Goal: Information Seeking & Learning: Learn about a topic

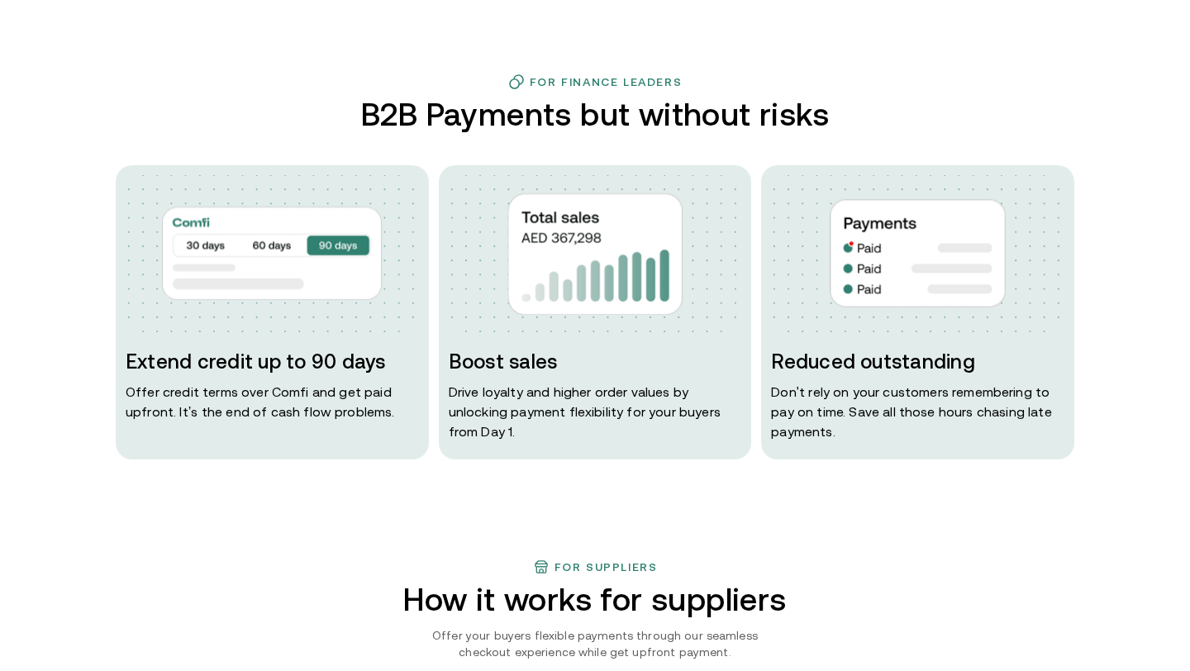
scroll to position [720, 0]
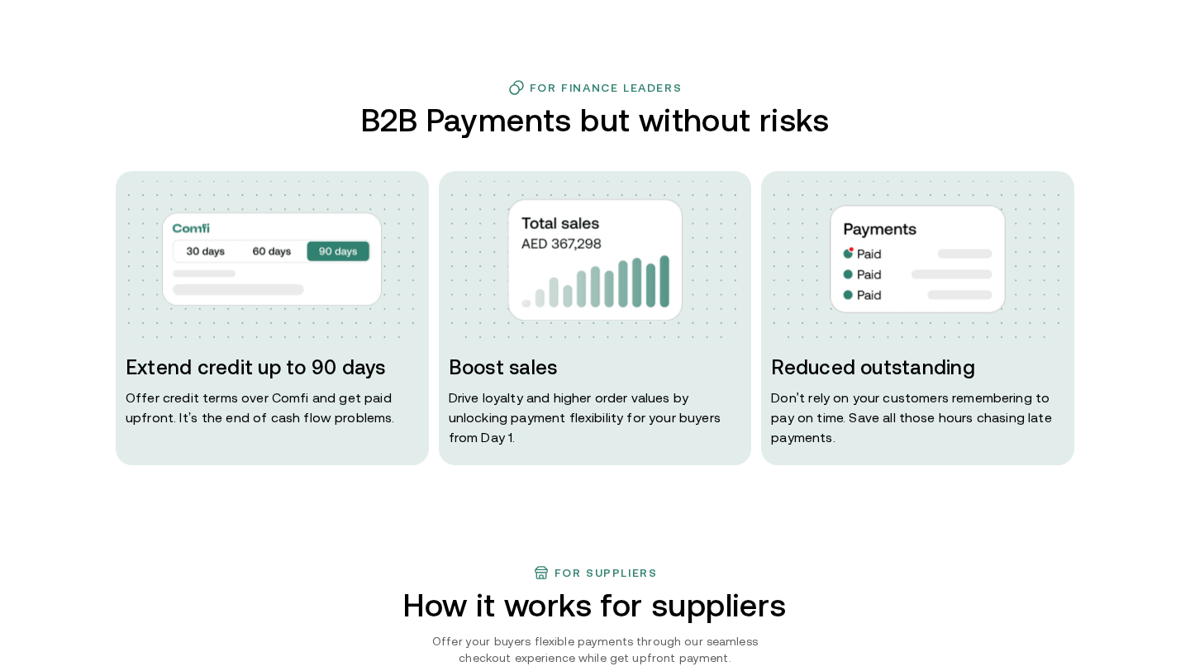
click at [550, 418] on p "Drive loyalty and higher order values by unlocking payment flexibility for your…" at bounding box center [595, 418] width 293 height 60
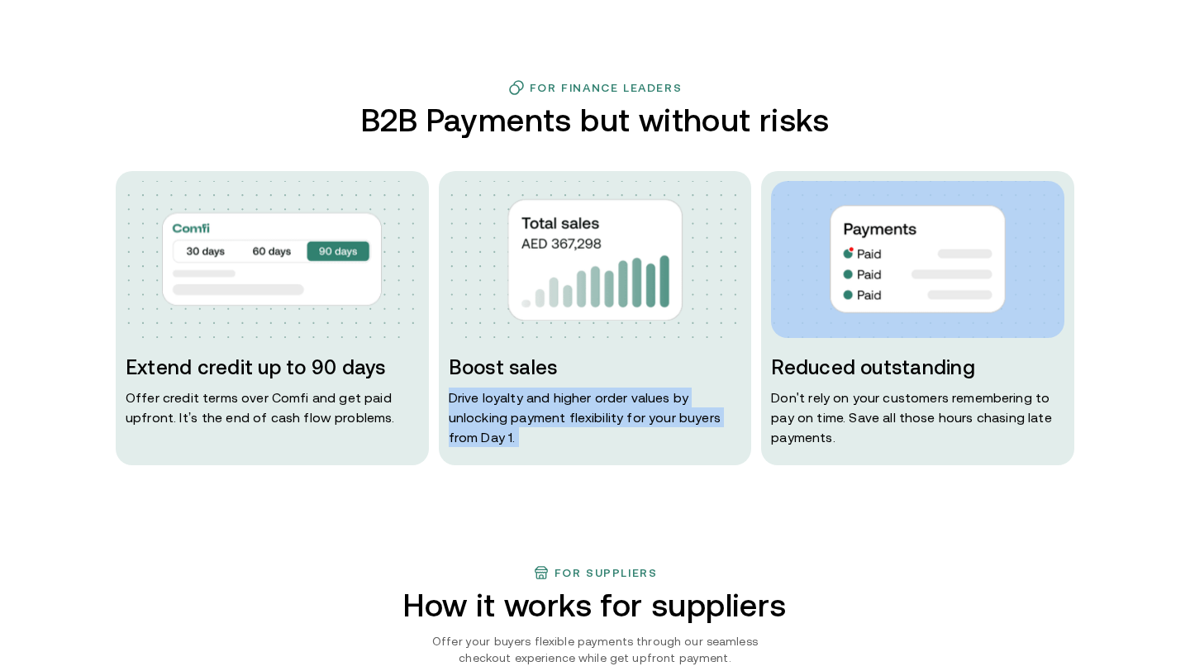
click at [550, 418] on p "Drive loyalty and higher order values by unlocking payment flexibility for your…" at bounding box center [595, 418] width 293 height 60
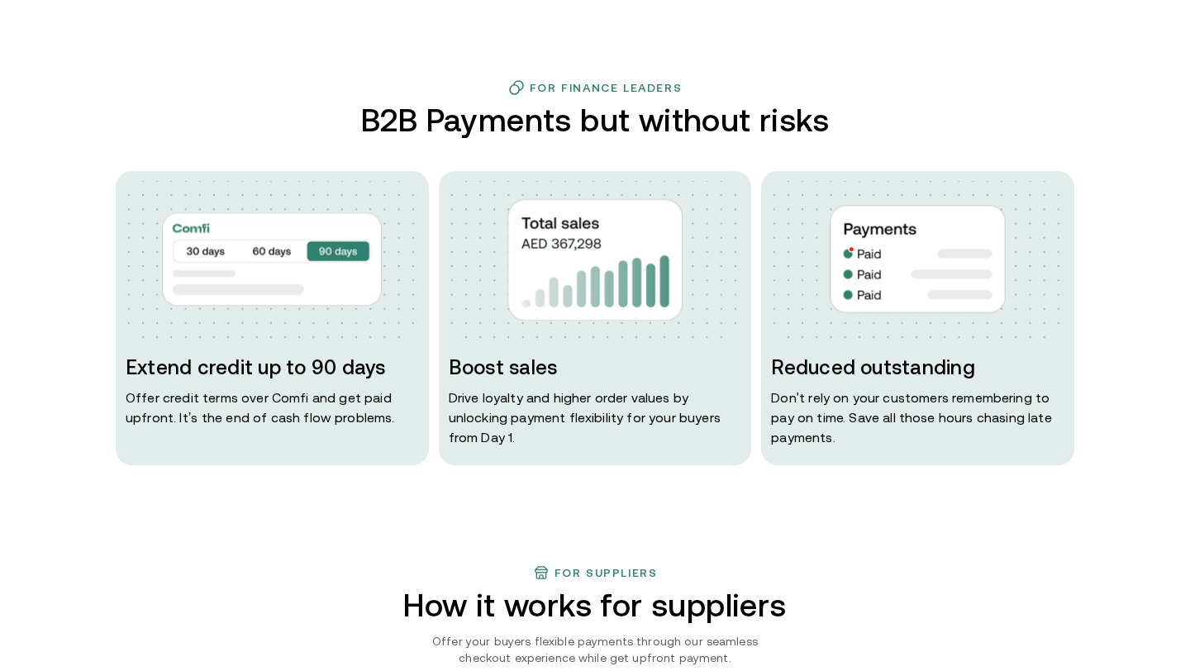
click at [317, 413] on p "Offer credit terms over Comfi and get paid upfront. It’s the end of cash flow p…" at bounding box center [272, 408] width 293 height 40
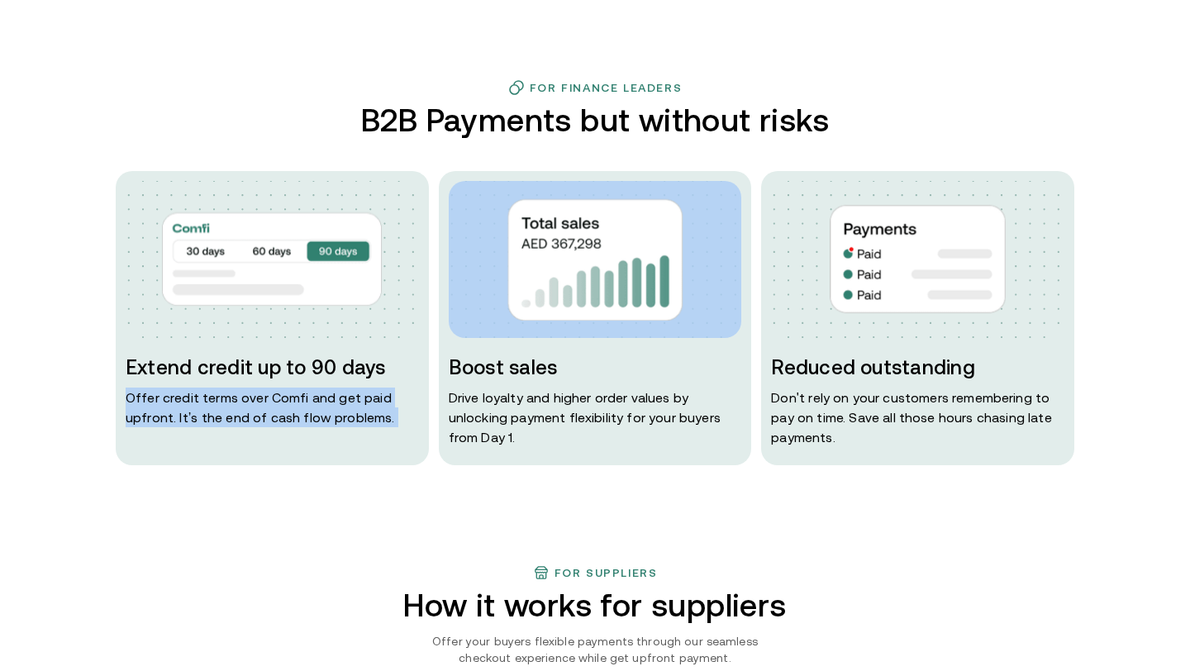
click at [317, 413] on p "Offer credit terms over Comfi and get paid upfront. It’s the end of cash flow p…" at bounding box center [272, 408] width 293 height 40
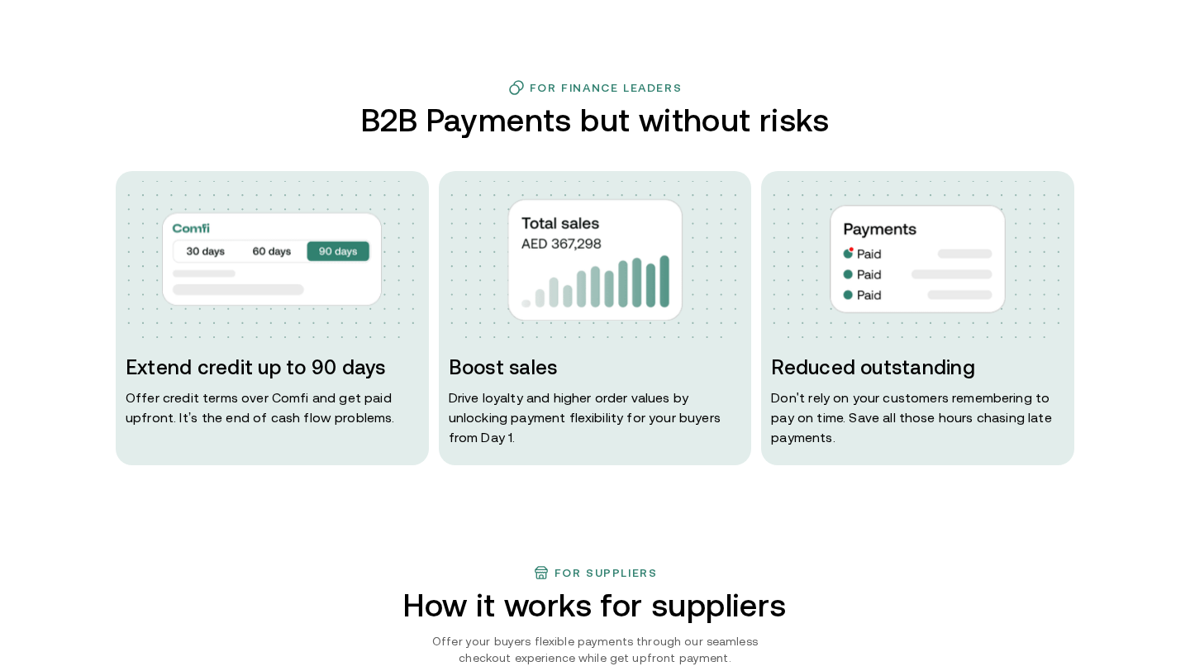
click at [802, 422] on p "Don ' t rely on your customers remembering to pay on time. Save all those hours…" at bounding box center [917, 418] width 293 height 60
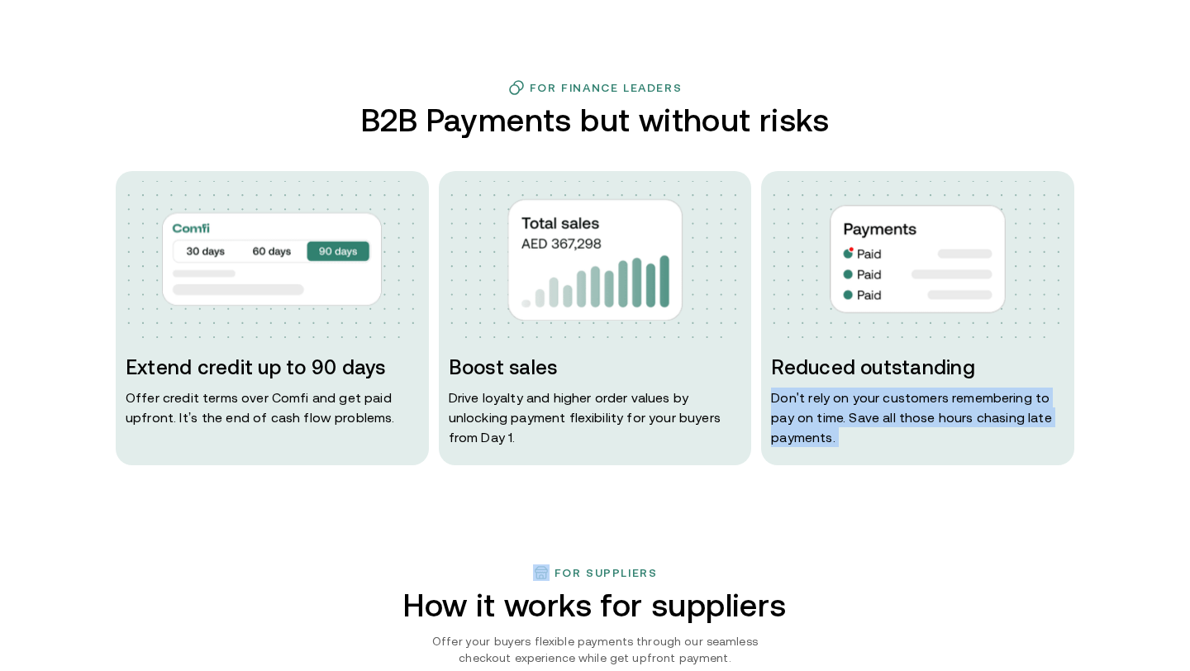
click at [802, 422] on p "Don ' t rely on your customers remembering to pay on time. Save all those hours…" at bounding box center [917, 418] width 293 height 60
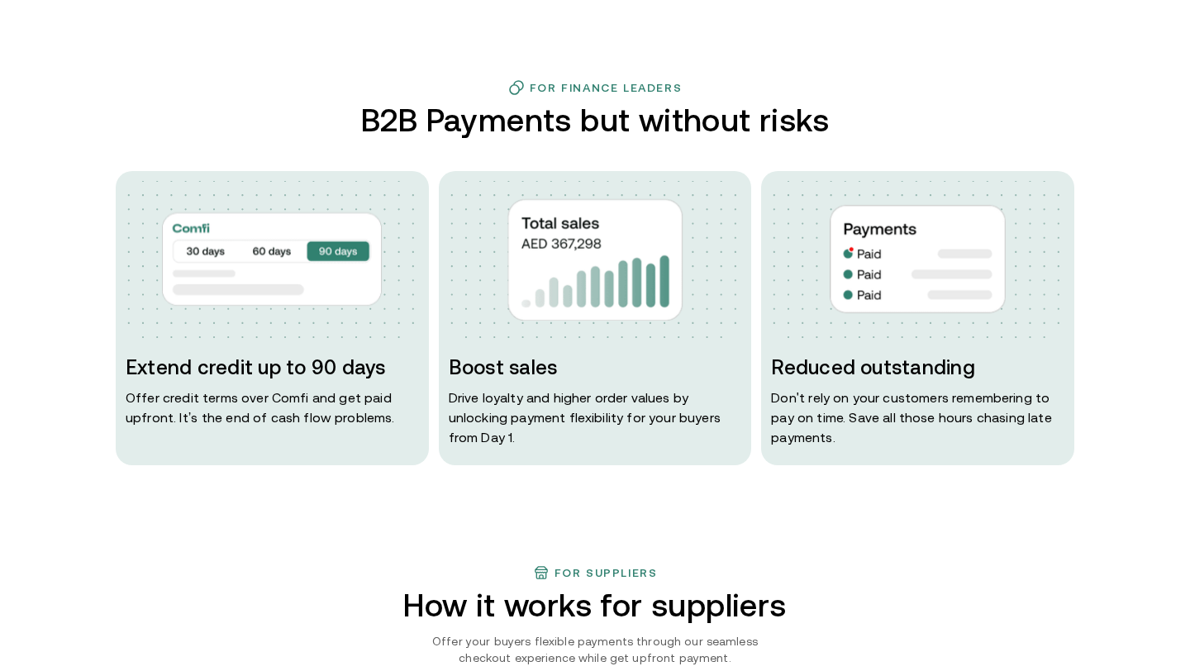
click at [524, 450] on div "Boost sales Drive loyalty and higher order values by unlocking payment flexibil…" at bounding box center [595, 318] width 313 height 294
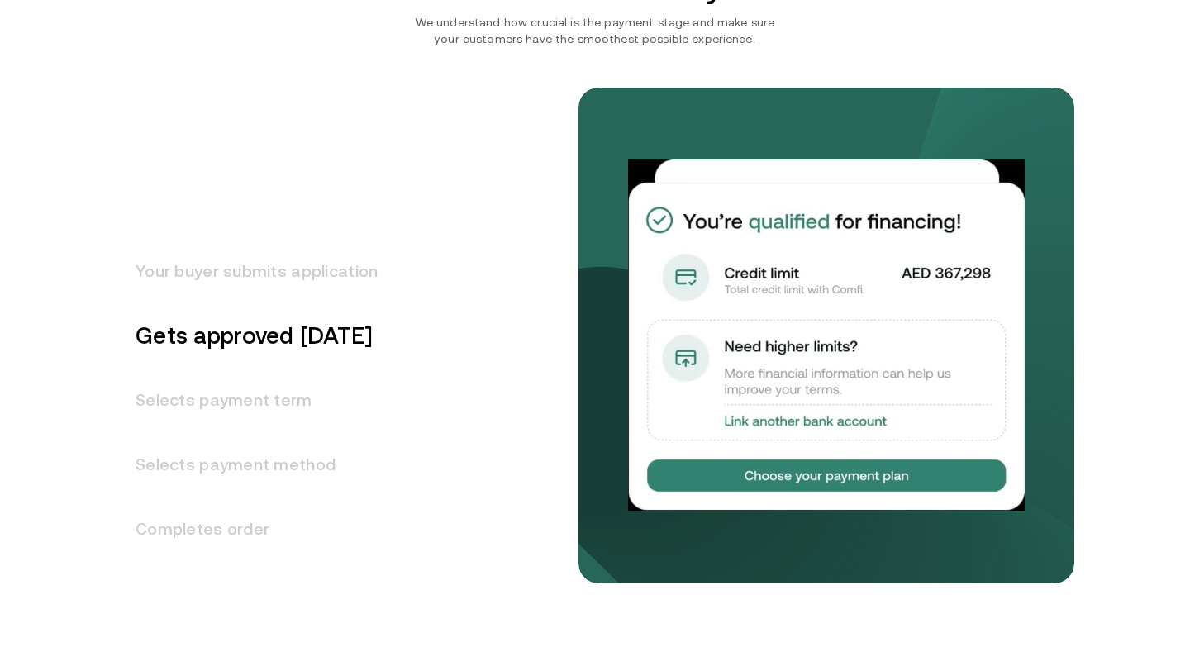
scroll to position [2029, 0]
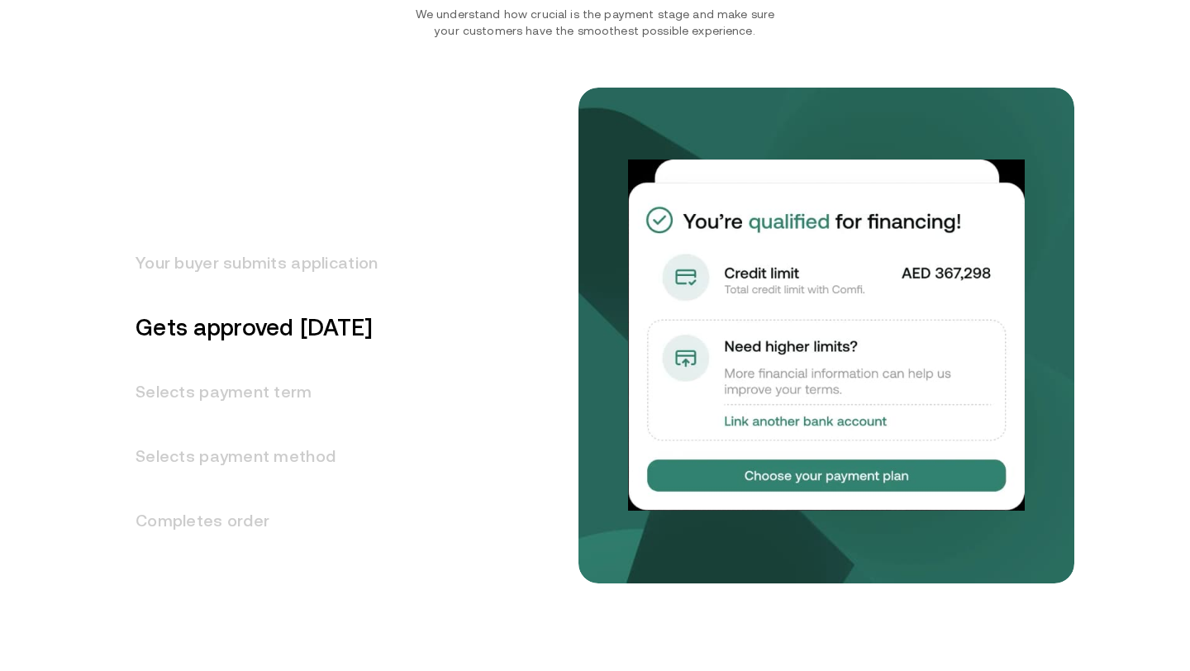
click at [262, 389] on h3 "Selects payment term" at bounding box center [247, 391] width 262 height 64
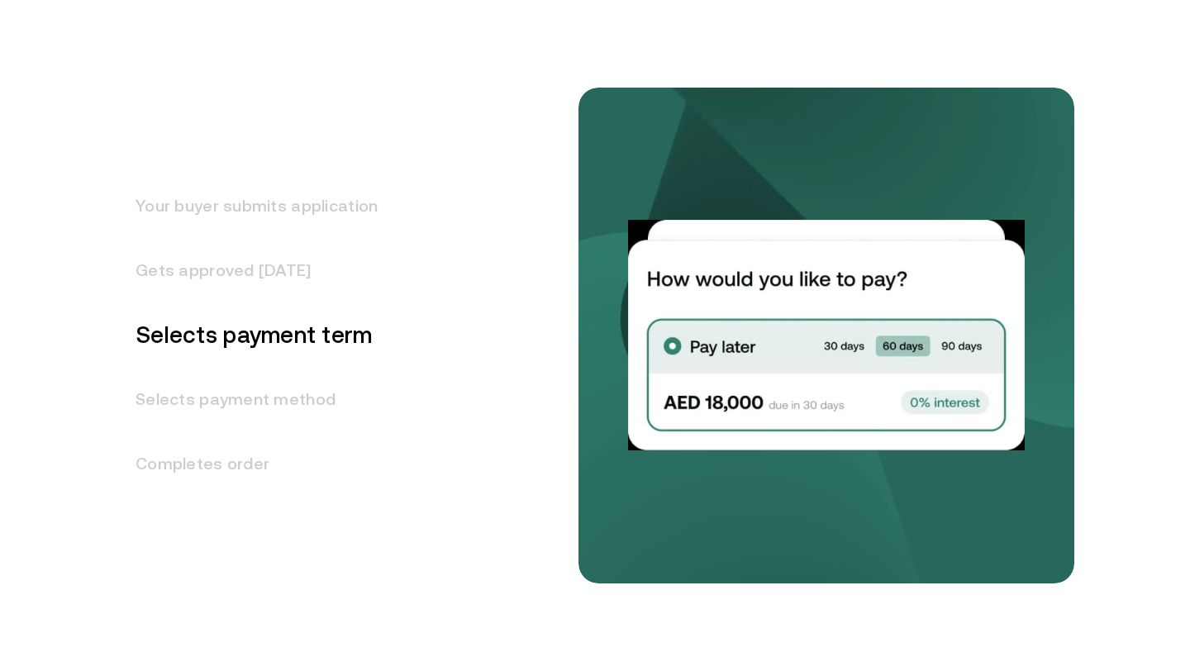
scroll to position [2087, 0]
click at [255, 399] on h3 "Selects payment method" at bounding box center [247, 398] width 262 height 64
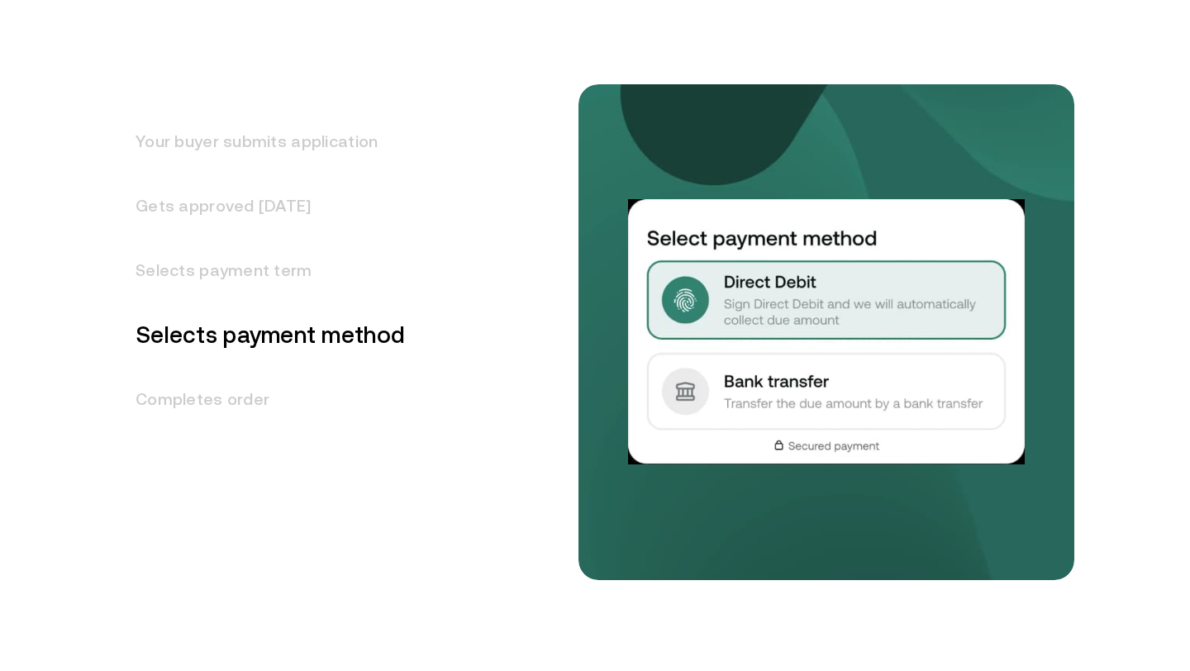
click at [250, 392] on h3 "Completes order" at bounding box center [260, 399] width 289 height 64
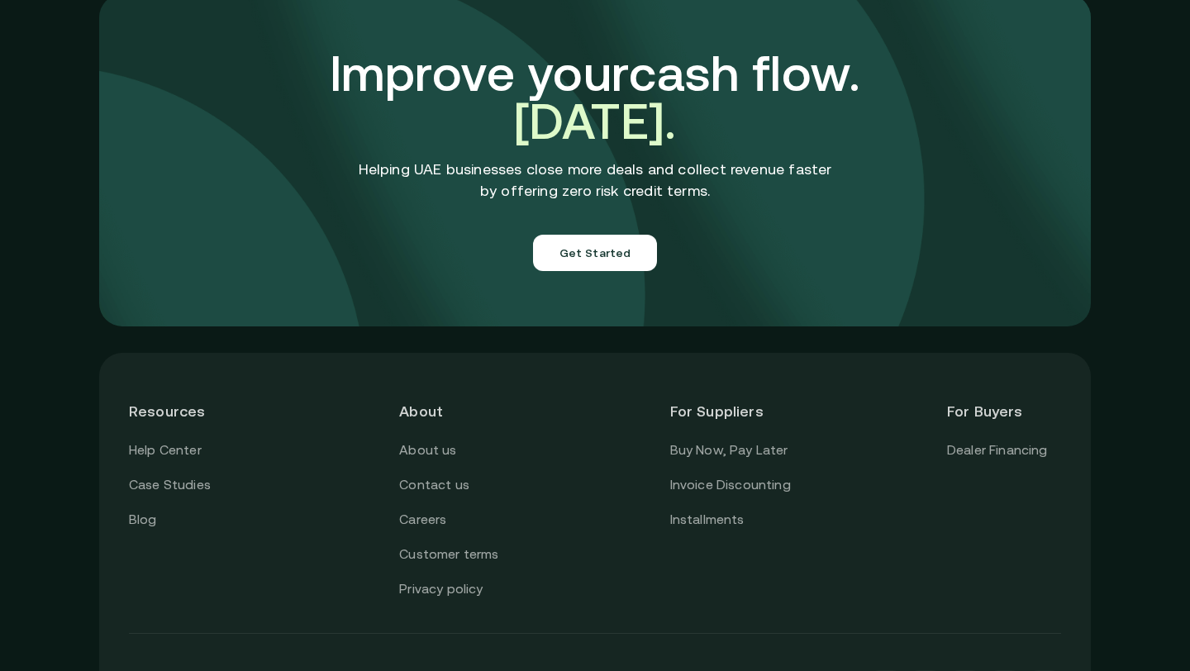
scroll to position [5749, 0]
click at [731, 474] on link "Invoice Discounting" at bounding box center [730, 484] width 121 height 21
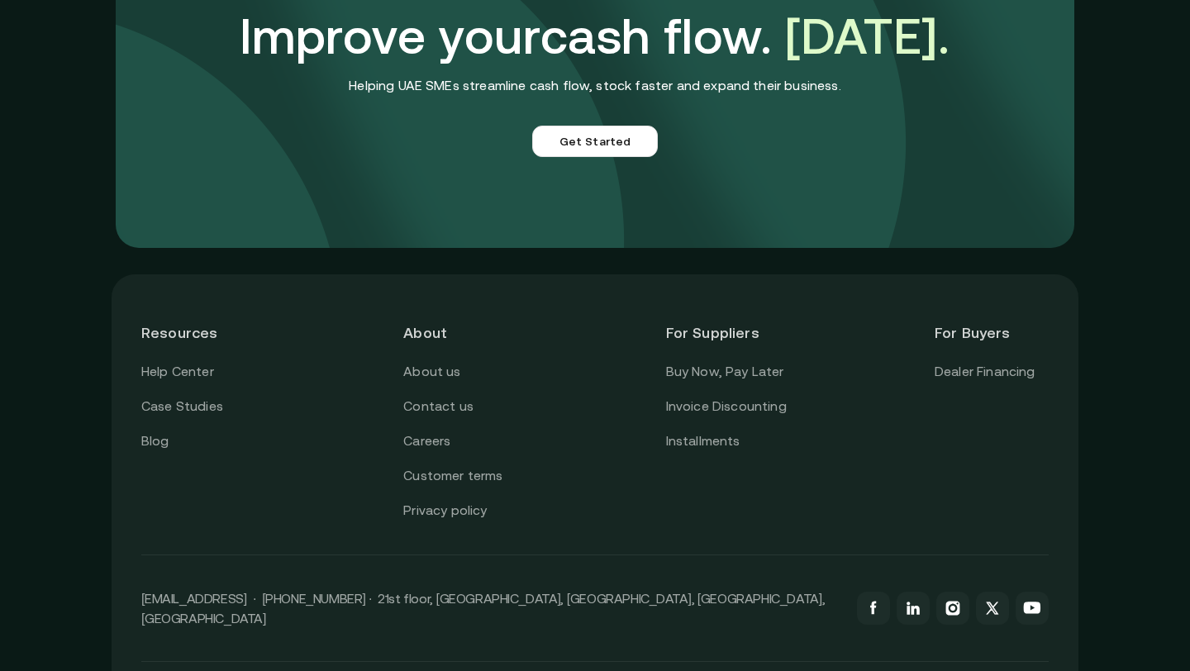
scroll to position [4720, 0]
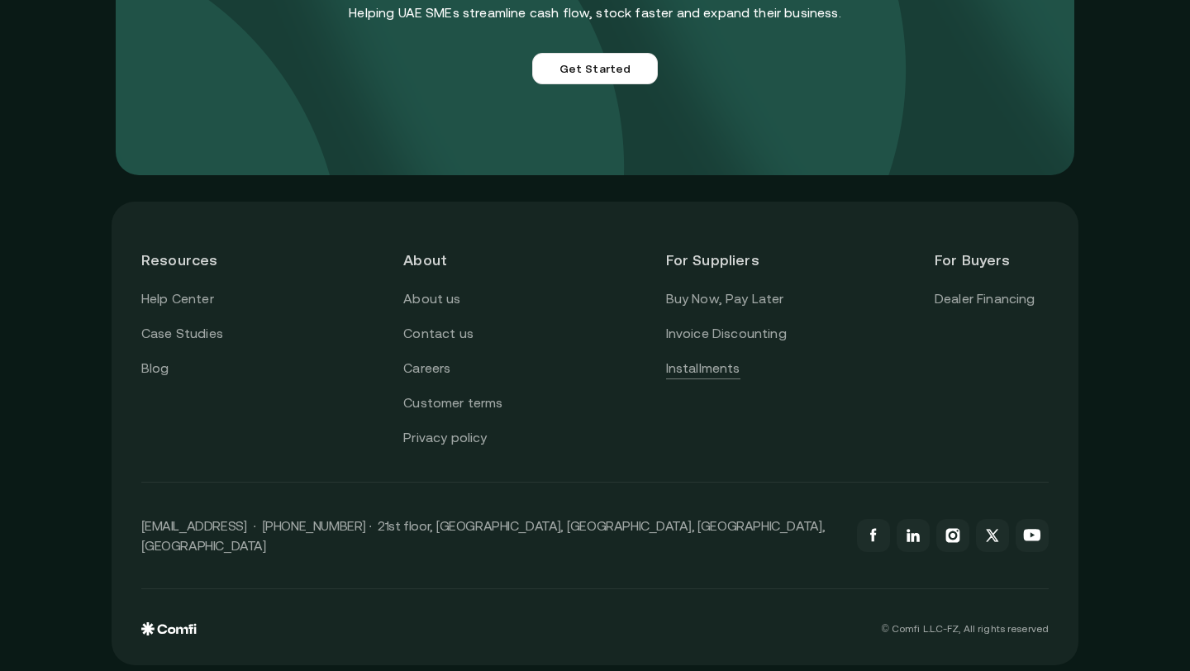
click at [707, 376] on link "Installments" at bounding box center [703, 368] width 74 height 21
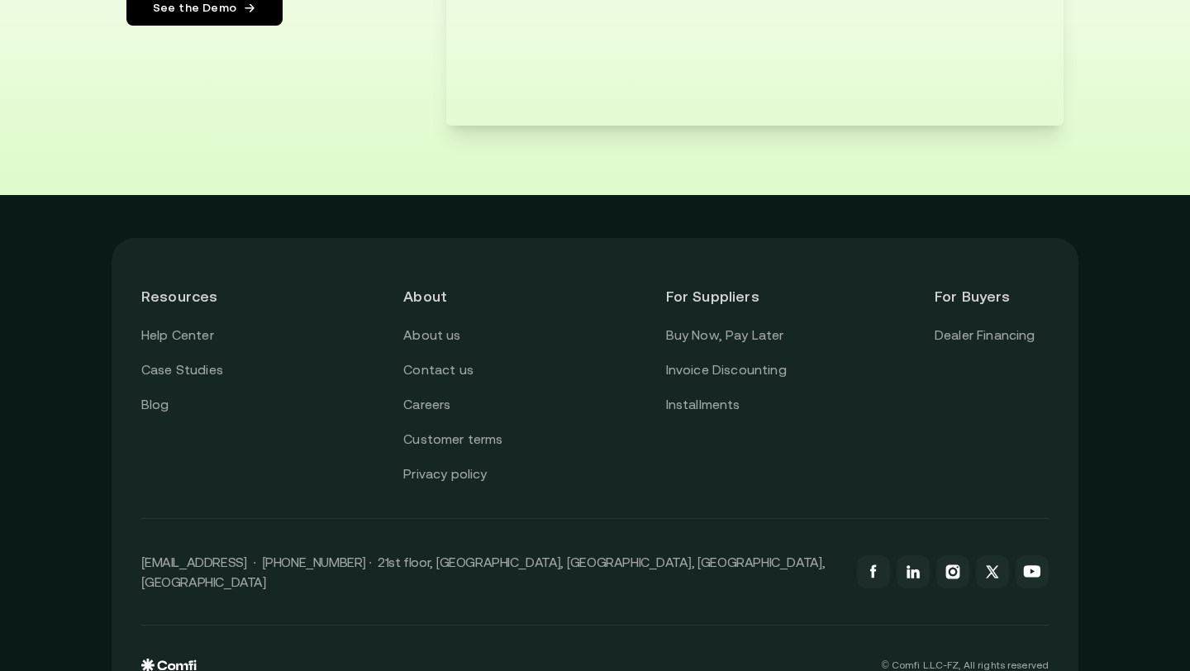
scroll to position [3158, 0]
